Goal: Information Seeking & Learning: Learn about a topic

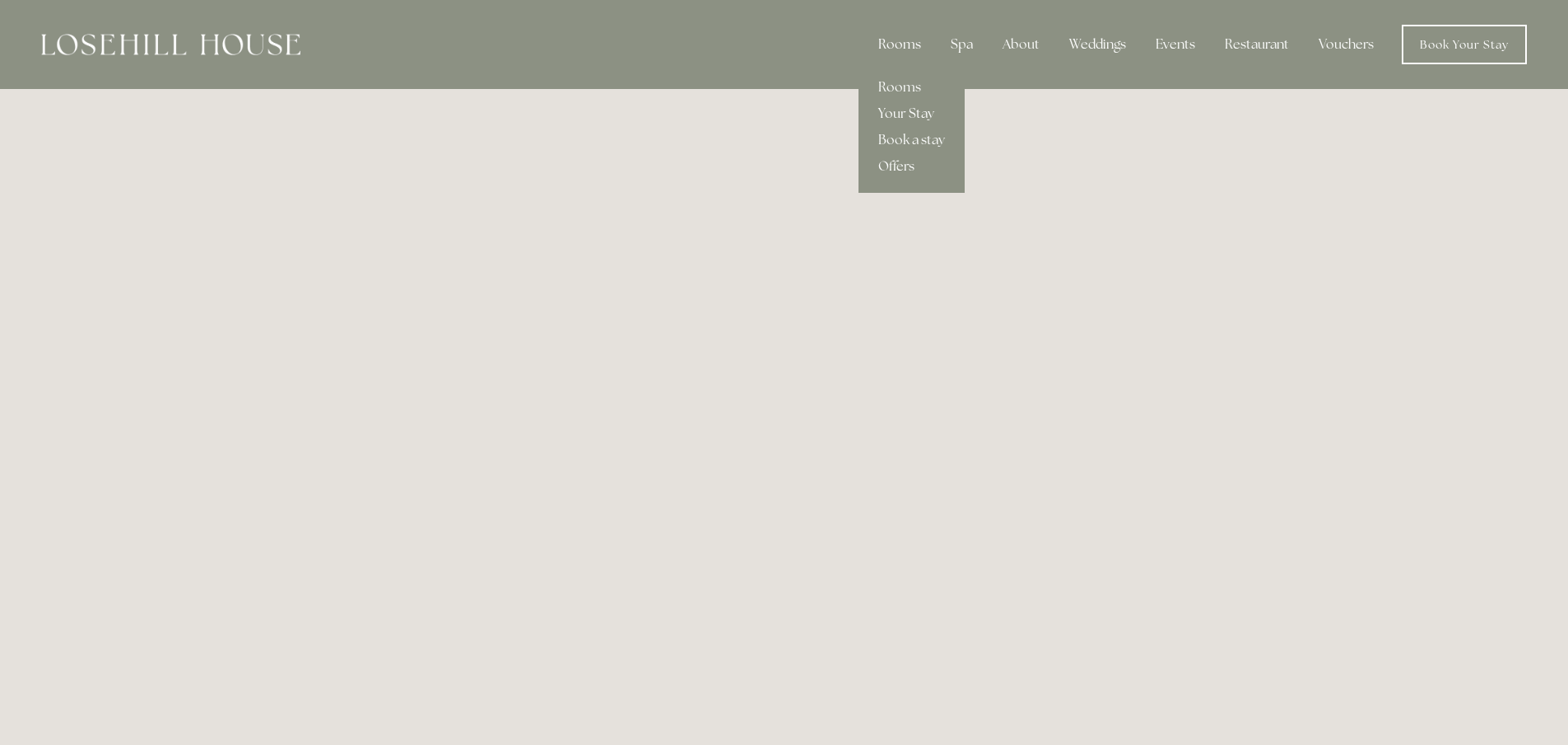
click at [903, 40] on div "Rooms" at bounding box center [899, 44] width 69 height 33
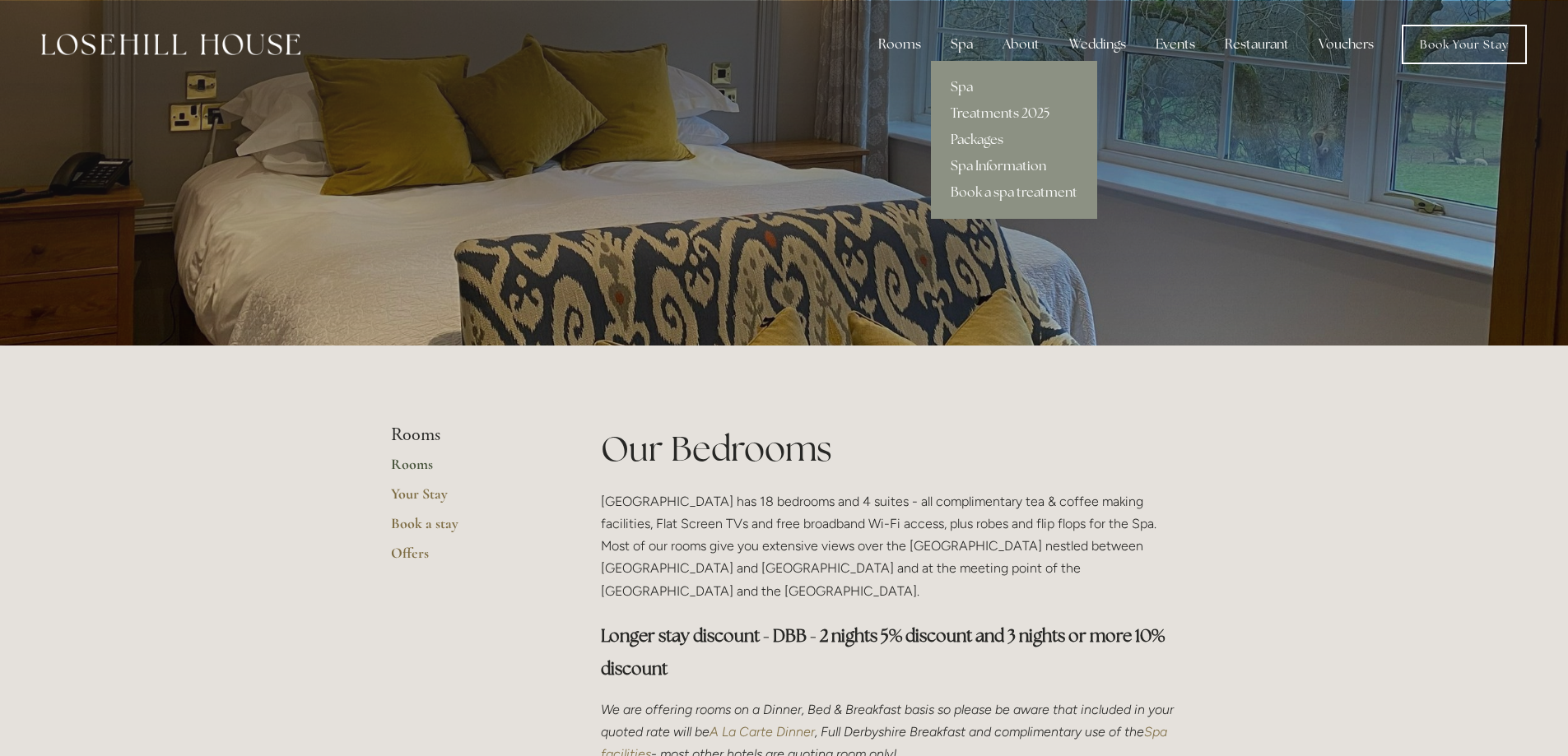
click at [964, 37] on div "Spa" at bounding box center [962, 44] width 48 height 33
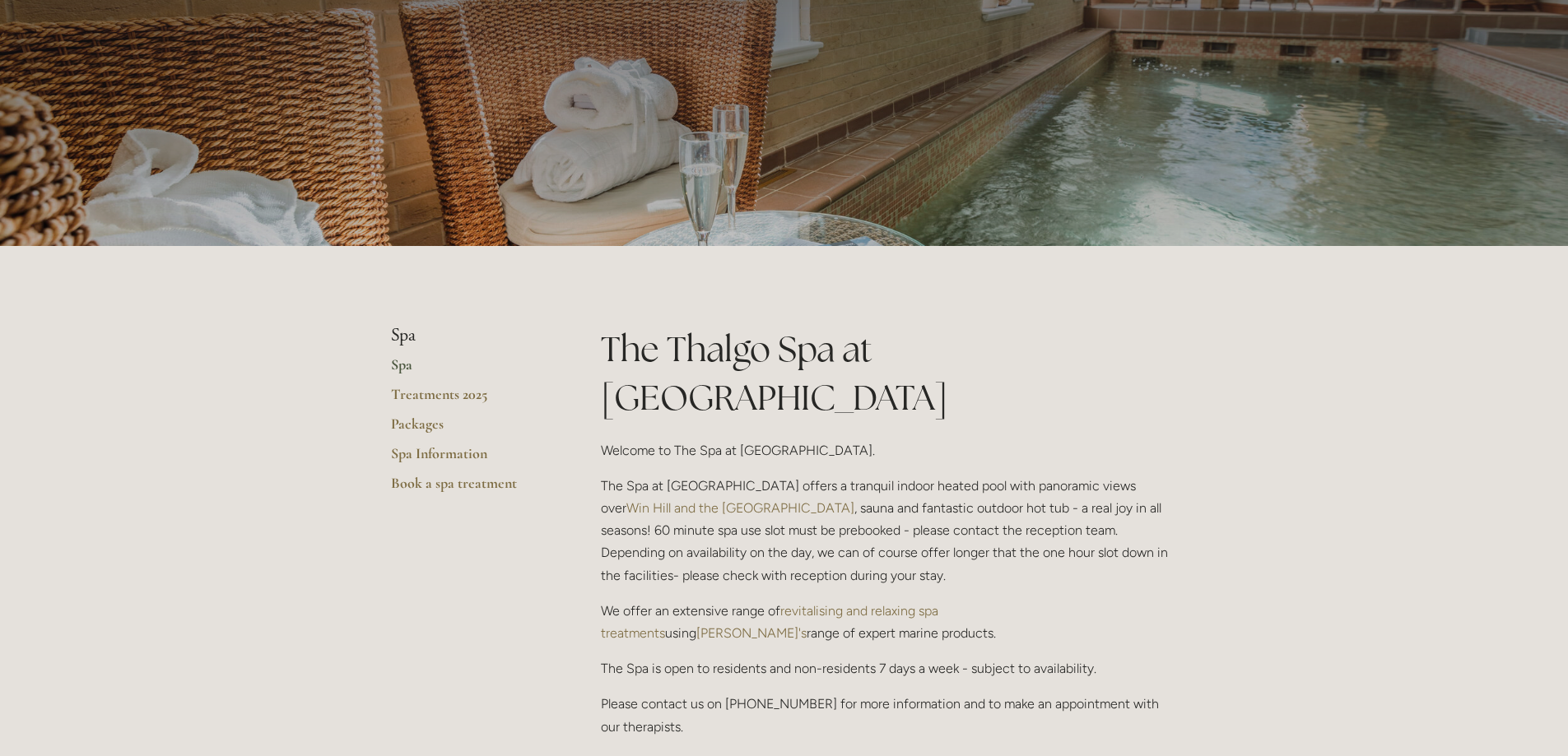
scroll to position [165, 0]
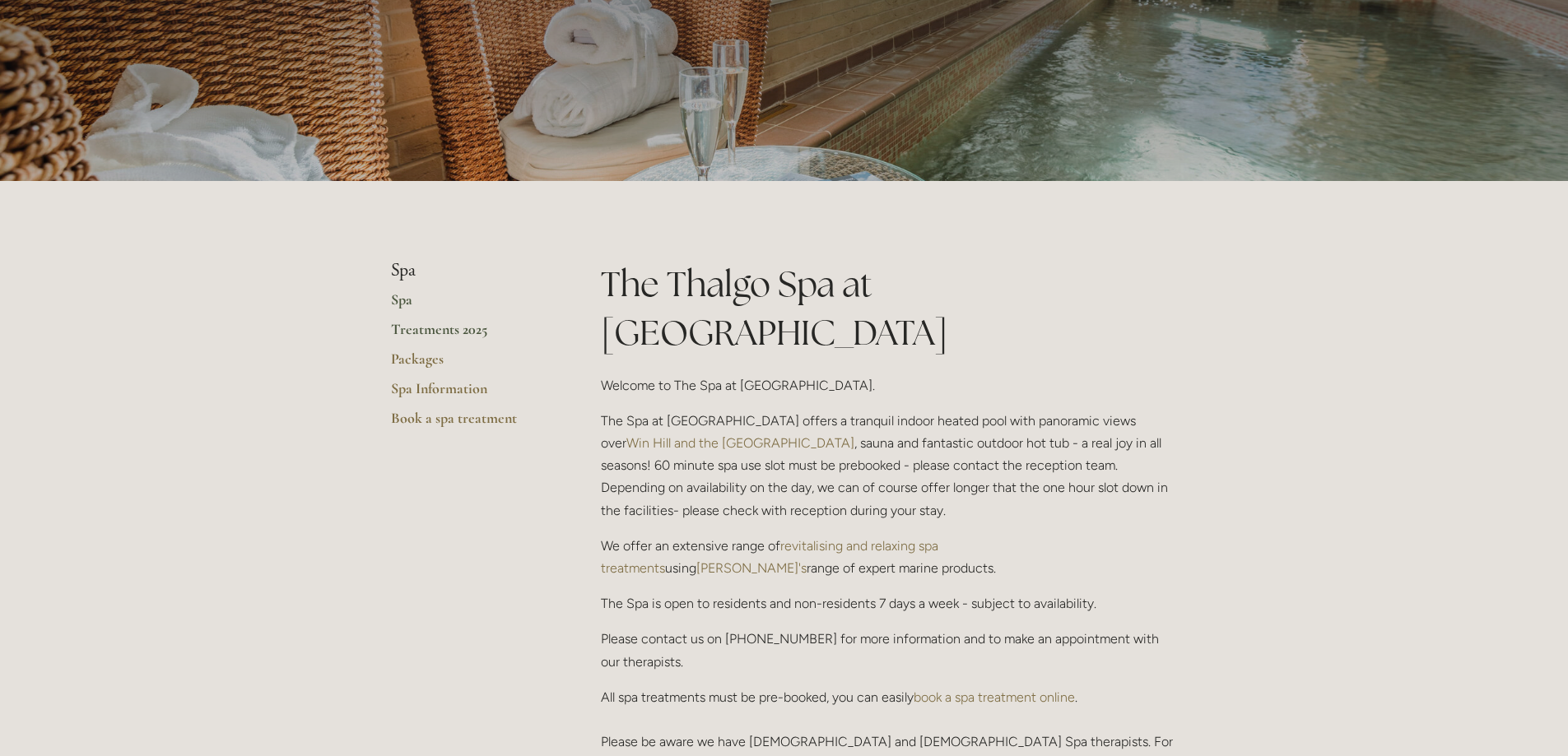
click at [397, 333] on link "Treatments 2025" at bounding box center [469, 334] width 157 height 30
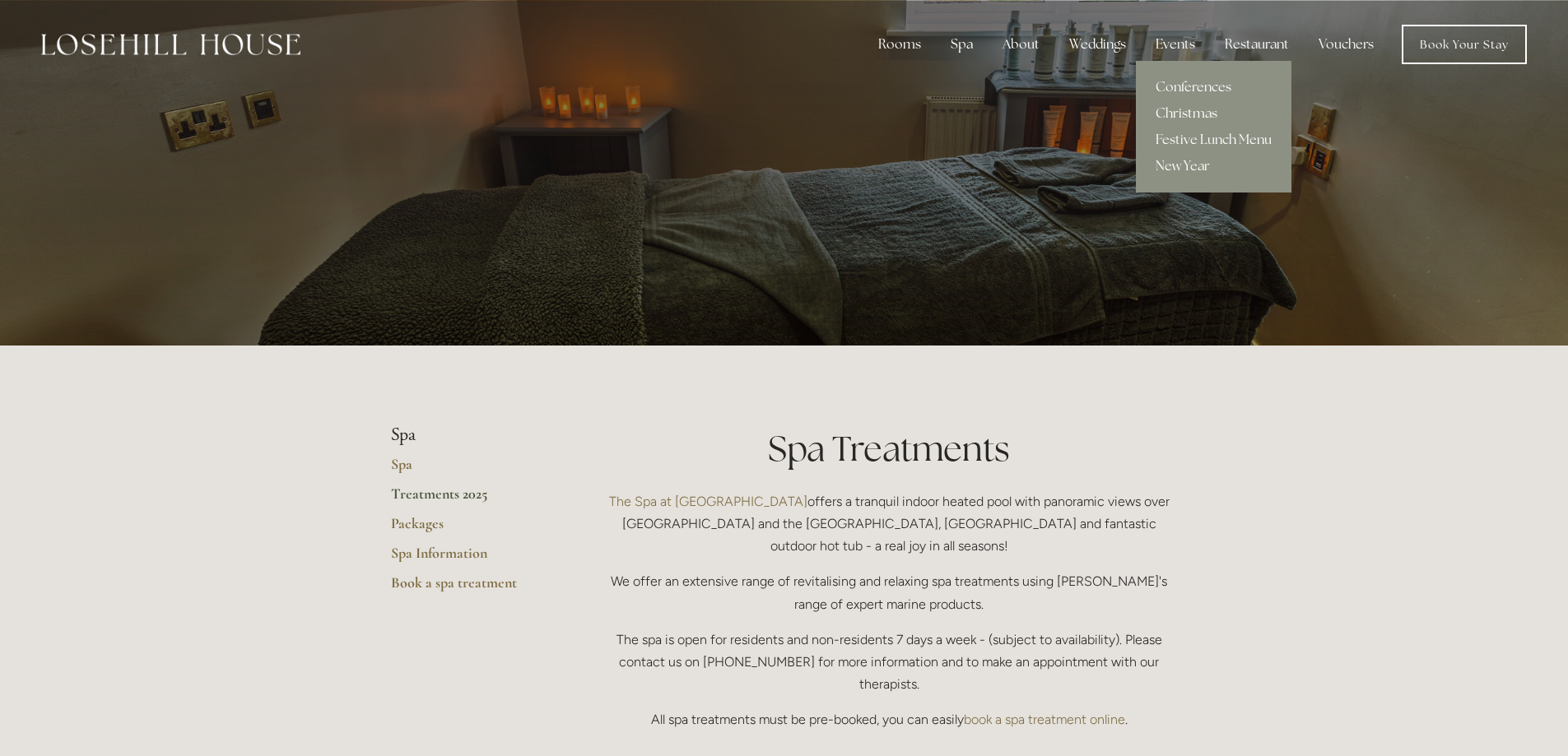
click at [1183, 115] on link "Christmas" at bounding box center [1213, 113] width 155 height 26
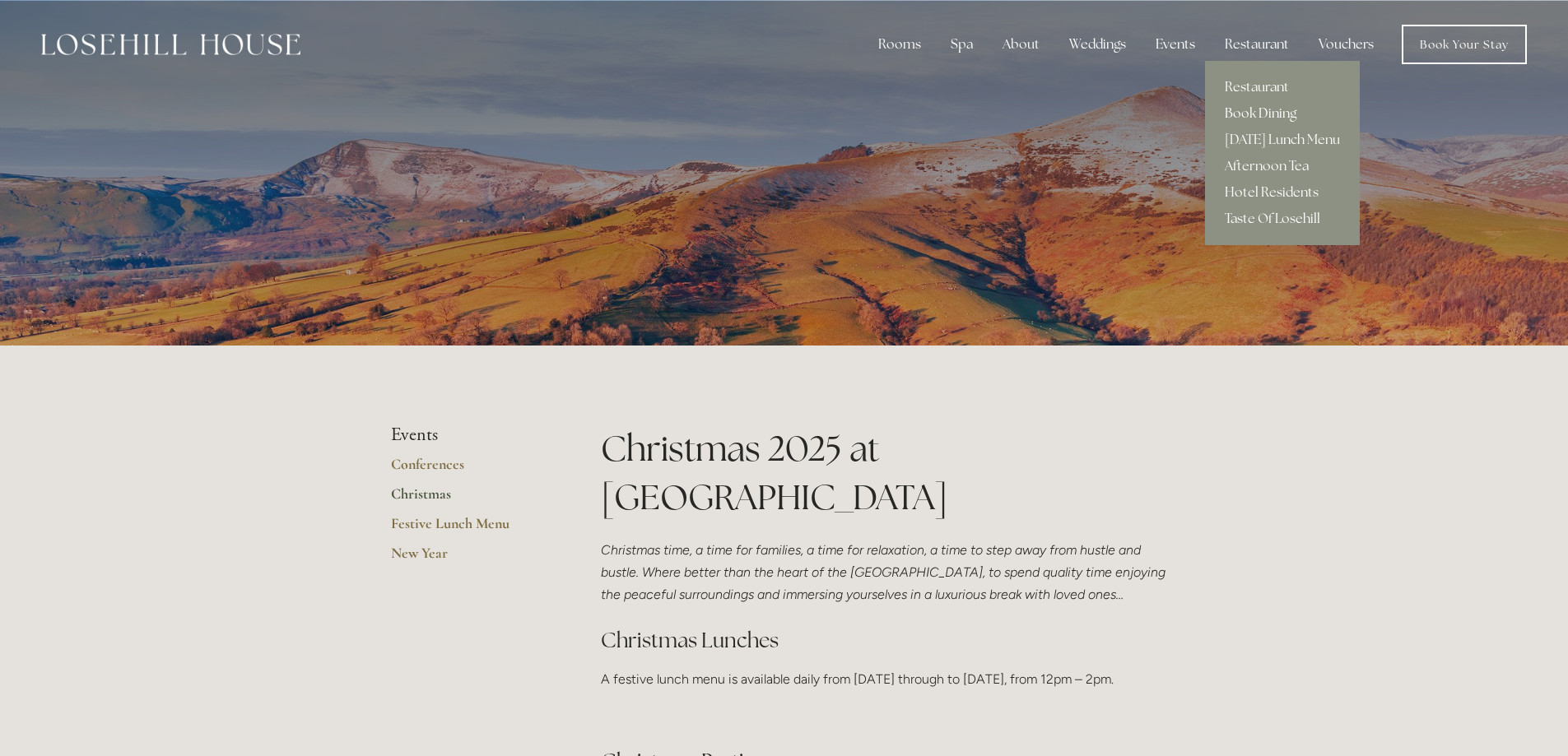
click at [1239, 113] on link "Book Dining" at bounding box center [1283, 113] width 155 height 26
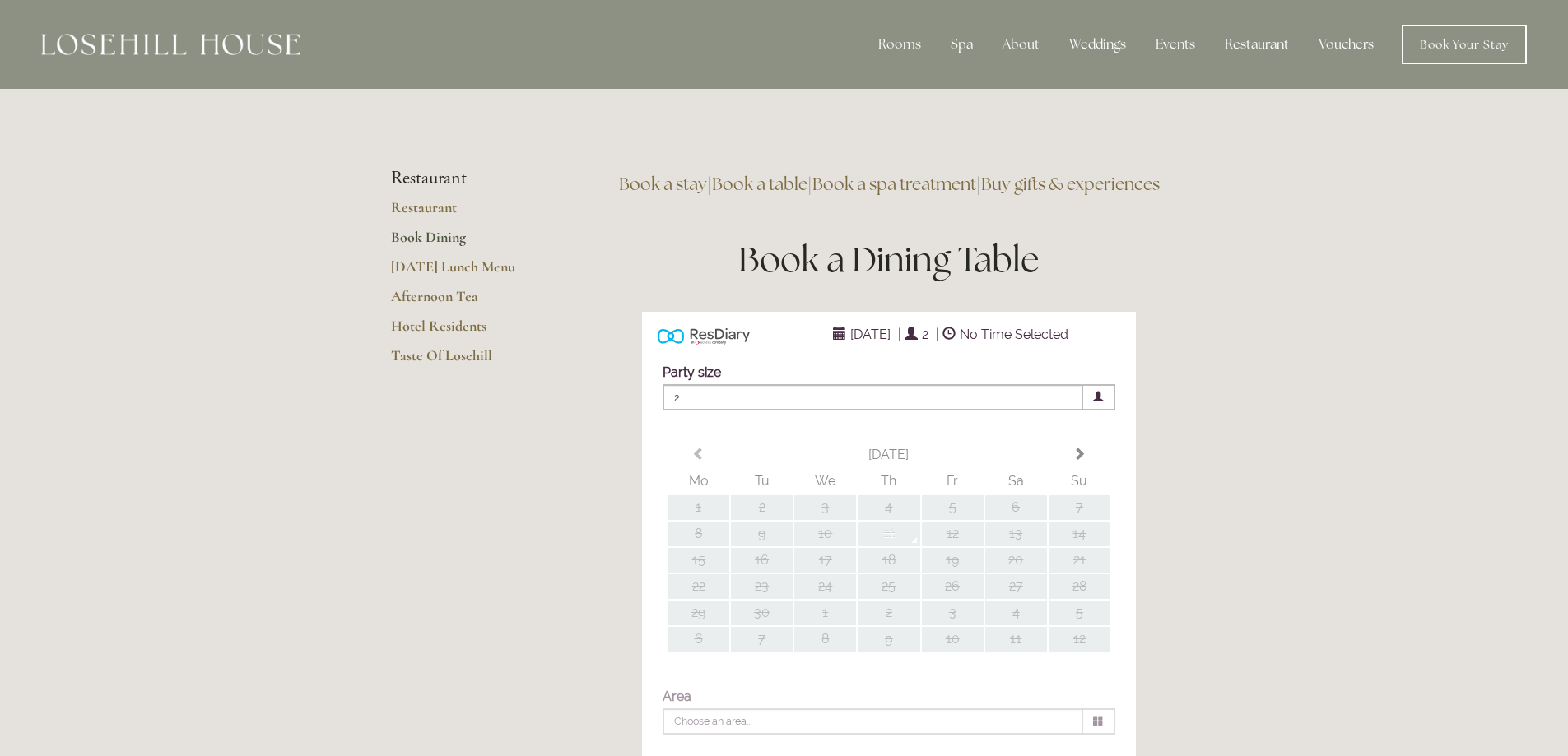
type input "Any Area"
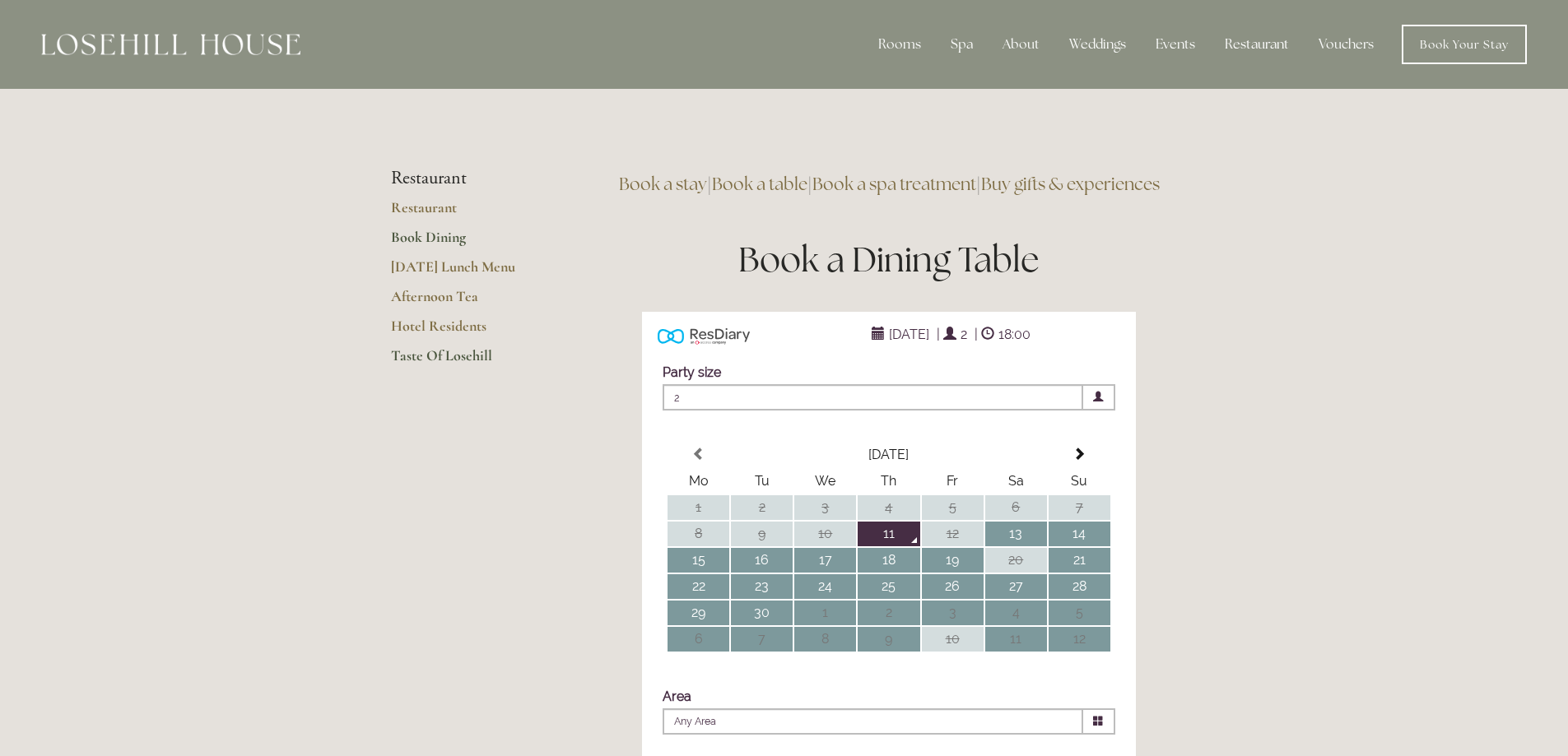
click at [400, 353] on link "Taste Of Losehill" at bounding box center [469, 361] width 157 height 30
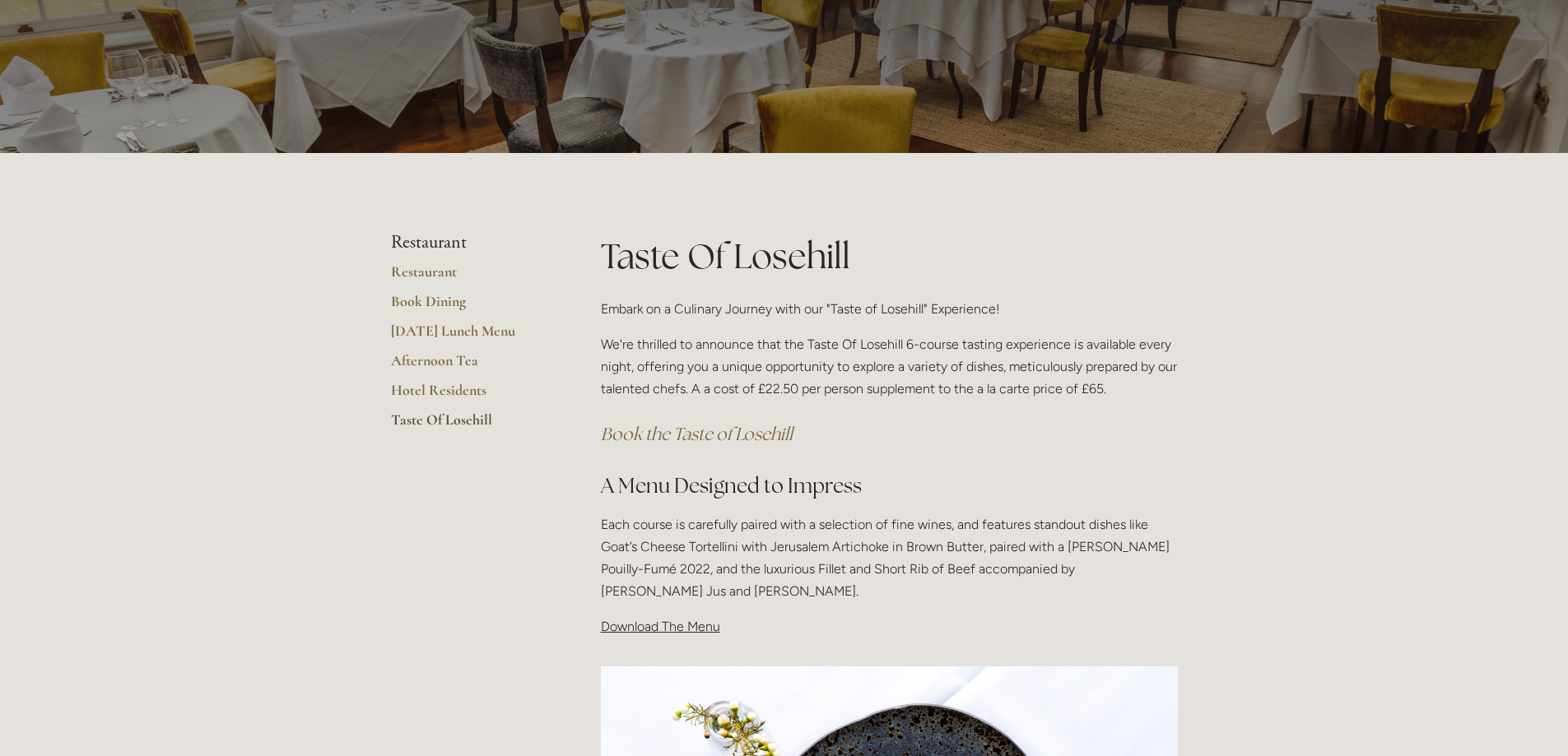
scroll to position [329, 0]
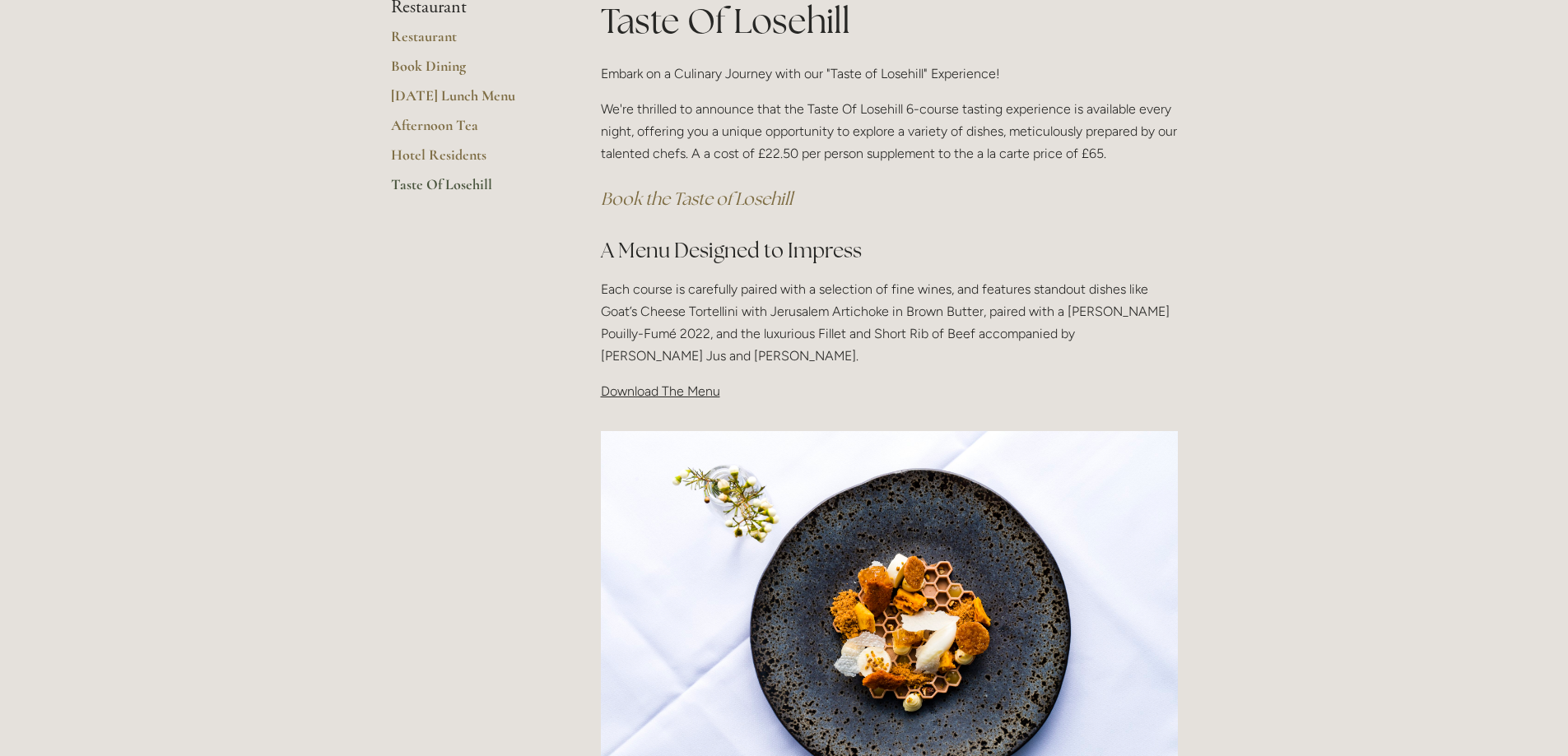
click at [664, 389] on span "Download The Menu" at bounding box center [660, 391] width 120 height 15
click at [657, 393] on span "Download The Menu" at bounding box center [660, 391] width 120 height 15
click at [629, 395] on span "Download The Menu" at bounding box center [660, 391] width 120 height 15
click at [626, 462] on img at bounding box center [890, 624] width 577 height 385
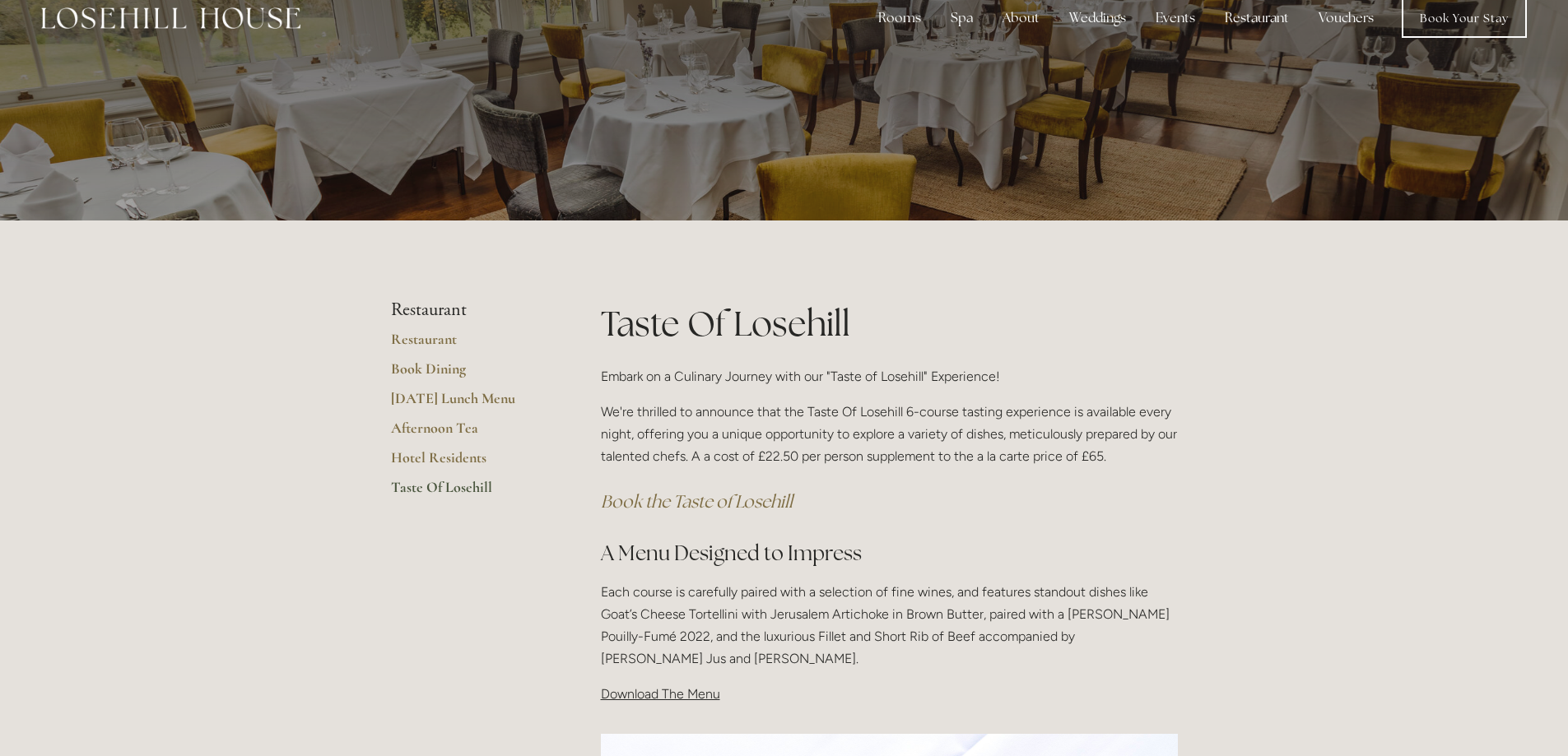
scroll to position [0, 0]
